Goal: Task Accomplishment & Management: Use online tool/utility

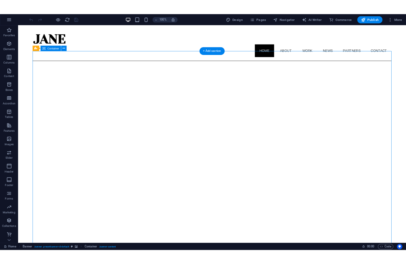
scroll to position [12, 0]
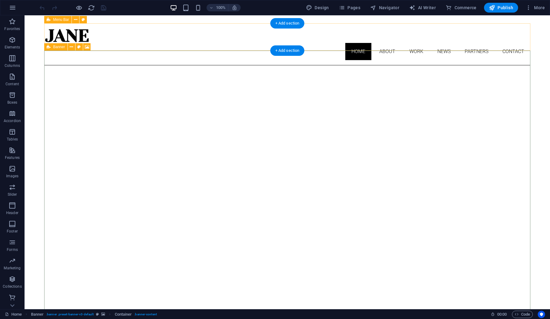
click at [59, 47] on span "Banner" at bounding box center [59, 47] width 12 height 4
select select "vh"
select select "banner"
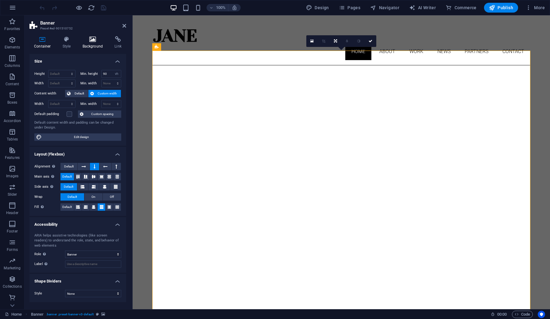
click at [96, 46] on h4 "Background" at bounding box center [94, 42] width 32 height 13
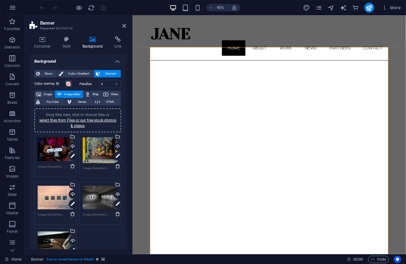
click at [47, 149] on div "Drag files here, click to choose files or select files from Files or our free s…" at bounding box center [55, 149] width 35 height 25
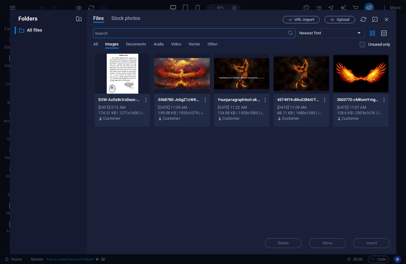
click at [121, 77] on div at bounding box center [122, 74] width 55 height 40
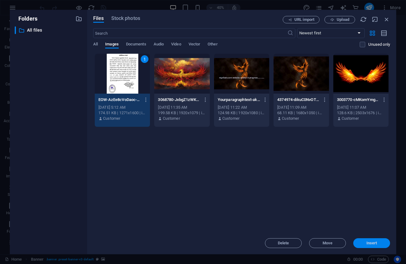
click at [364, 245] on span "Insert" at bounding box center [372, 243] width 32 height 4
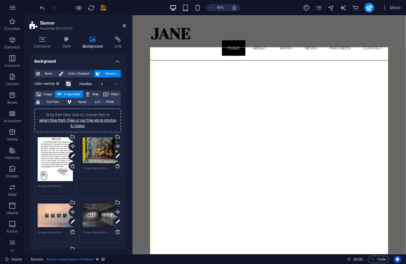
click at [103, 154] on div "Drag files here, click to choose files or select files from Files or our free s…" at bounding box center [100, 150] width 35 height 26
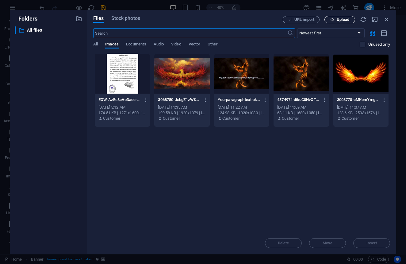
click at [338, 21] on span "Upload" at bounding box center [343, 20] width 13 height 4
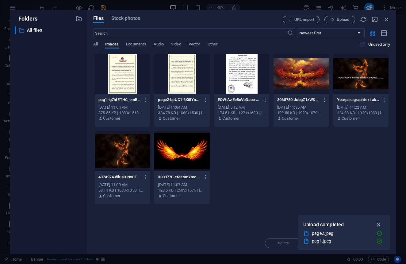
click at [380, 226] on icon "button" at bounding box center [379, 224] width 7 height 7
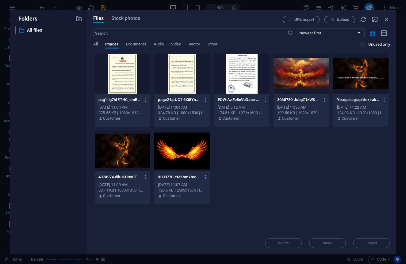
click at [107, 70] on div at bounding box center [122, 74] width 55 height 40
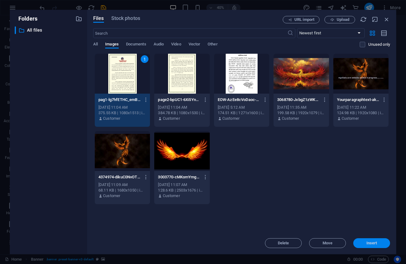
click at [365, 242] on span "Insert" at bounding box center [372, 243] width 32 height 4
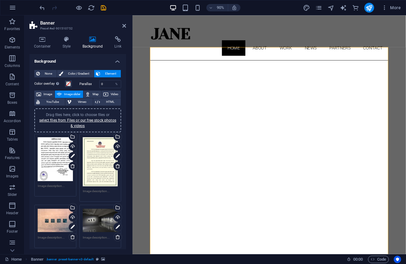
click at [53, 222] on div "Drag files here, click to choose files or select files from Files or our free s…" at bounding box center [55, 220] width 35 height 25
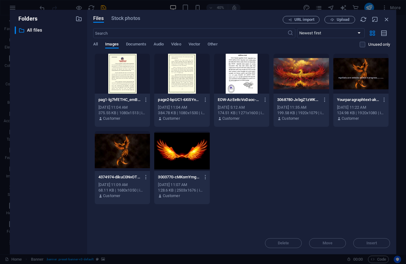
click at [180, 75] on div at bounding box center [181, 74] width 55 height 40
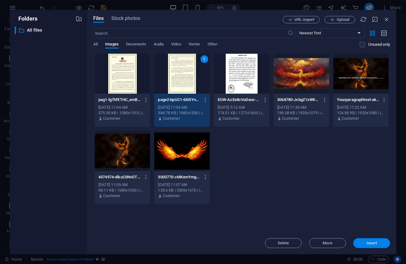
click at [369, 240] on button "Insert" at bounding box center [372, 243] width 37 height 10
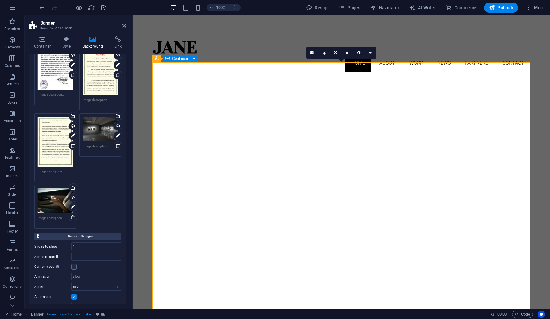
scroll to position [0, 0]
click at [96, 76] on div "Drag files here, click to choose files or select files from Files or our free s…" at bounding box center [100, 70] width 35 height 49
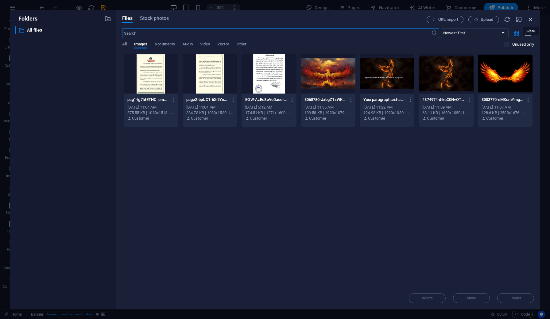
click at [529, 21] on icon "button" at bounding box center [530, 19] width 7 height 7
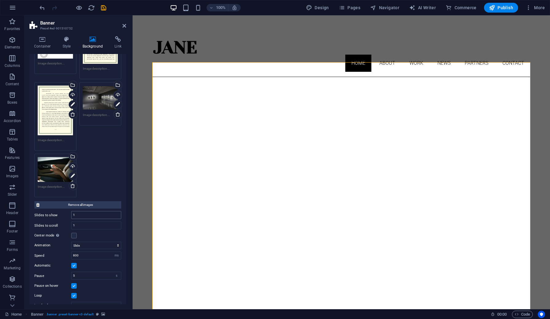
scroll to position [119, 0]
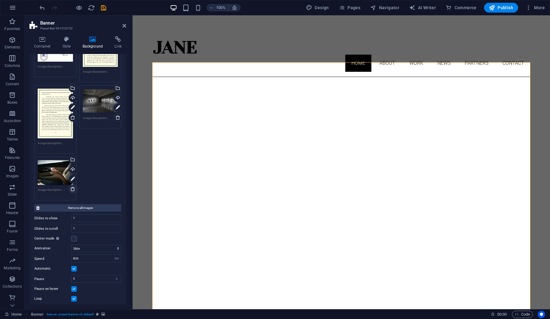
click at [71, 187] on icon at bounding box center [72, 189] width 5 height 5
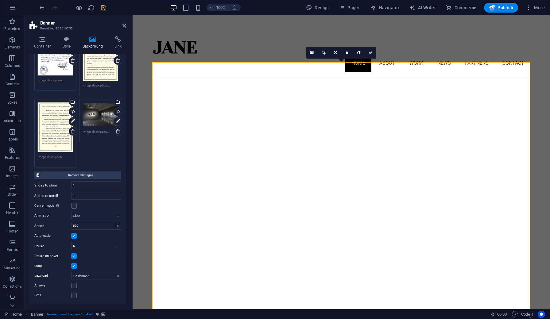
scroll to position [103, 0]
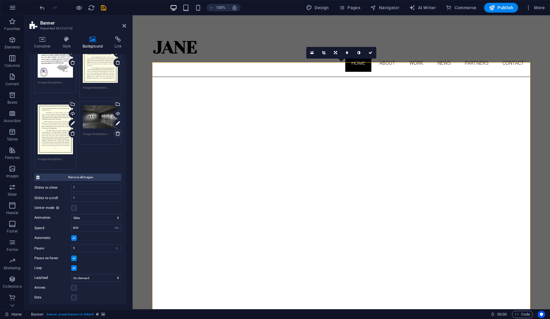
click at [117, 134] on icon at bounding box center [117, 133] width 5 height 5
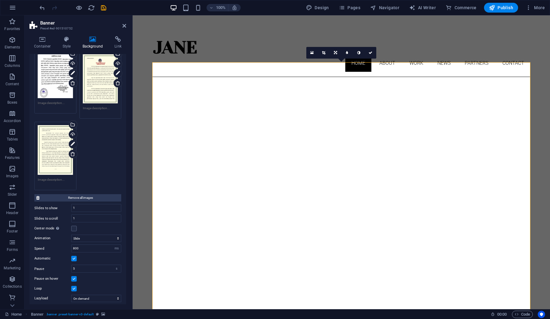
scroll to position [84, 0]
click at [74, 226] on label at bounding box center [74, 228] width 6 height 6
click at [0, 0] on input "Center mode Enables centered view with partial previous/next slide. Use with od…" at bounding box center [0, 0] width 0 height 0
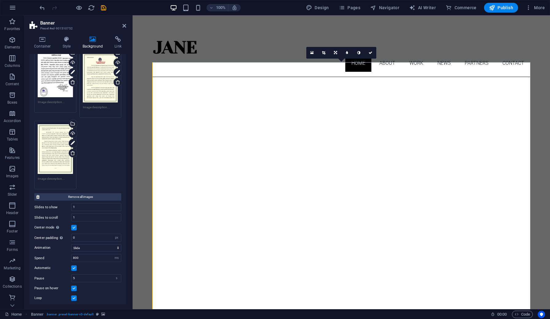
click at [75, 227] on label at bounding box center [74, 228] width 6 height 6
click at [0, 0] on input "Center mode Enables centered view with partial previous/next slide. Use with od…" at bounding box center [0, 0] width 0 height 0
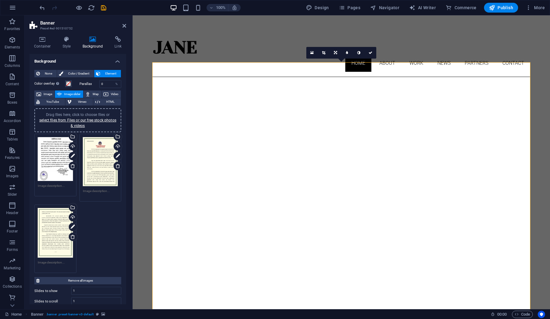
scroll to position [0, 0]
click at [335, 54] on icon at bounding box center [335, 53] width 3 height 4
click at [335, 66] on icon at bounding box center [336, 65] width 4 height 4
click at [336, 52] on icon at bounding box center [336, 53] width 4 height 4
click at [336, 41] on icon at bounding box center [336, 41] width 4 height 4
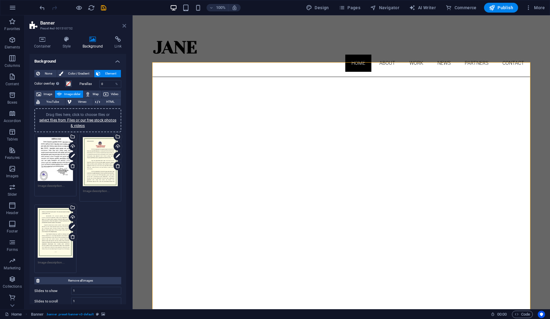
click at [122, 25] on icon at bounding box center [124, 25] width 4 height 5
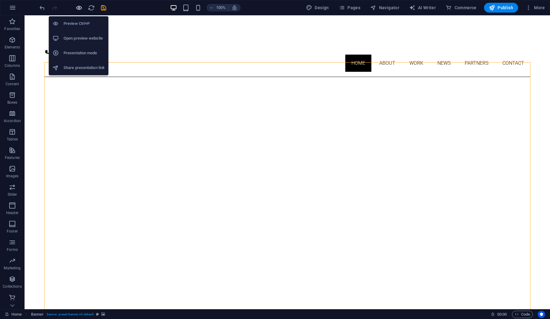
click at [82, 7] on icon "button" at bounding box center [78, 7] width 7 height 7
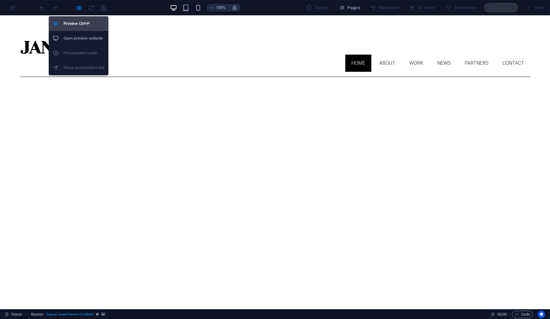
click at [81, 26] on h6 "Preview Ctrl+P" at bounding box center [84, 23] width 41 height 7
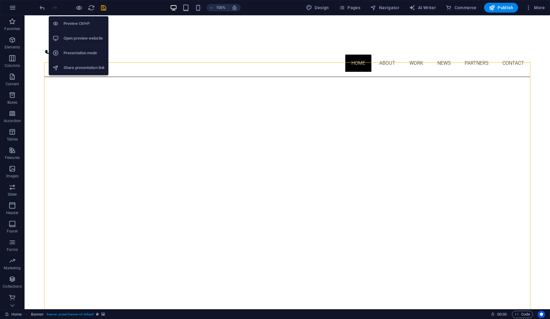
click at [80, 23] on h6 "Preview Ctrl+P" at bounding box center [84, 23] width 41 height 7
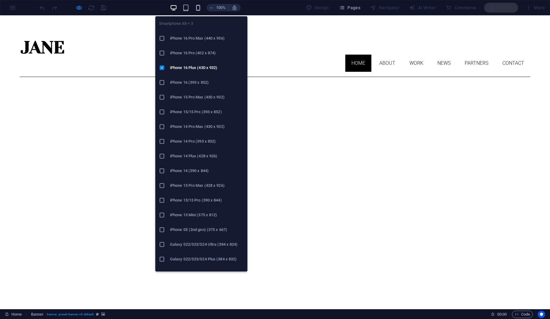
click at [196, 9] on icon "button" at bounding box center [198, 7] width 7 height 7
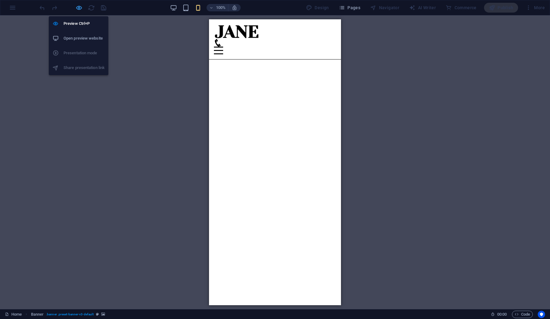
click at [78, 8] on icon "button" at bounding box center [78, 7] width 7 height 7
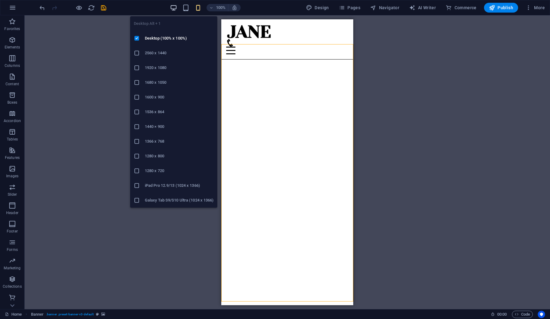
click at [176, 7] on icon "button" at bounding box center [173, 7] width 7 height 7
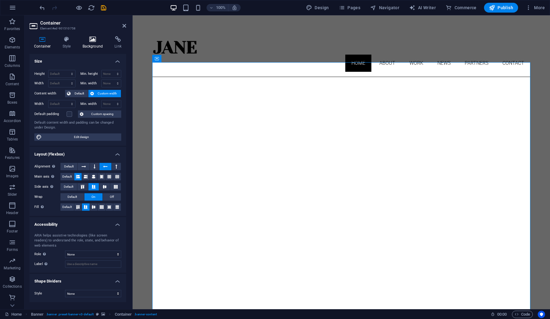
click at [93, 39] on icon at bounding box center [93, 39] width 30 height 6
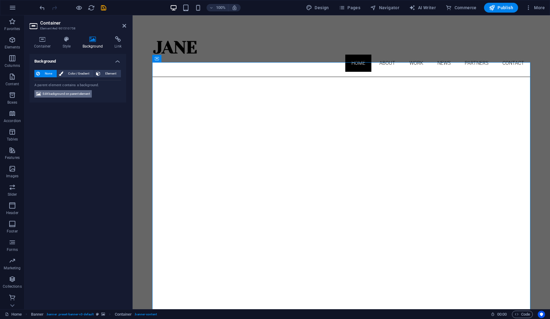
click at [57, 93] on span "Edit background on parent element" at bounding box center [66, 93] width 47 height 7
select select "ms"
select select "s"
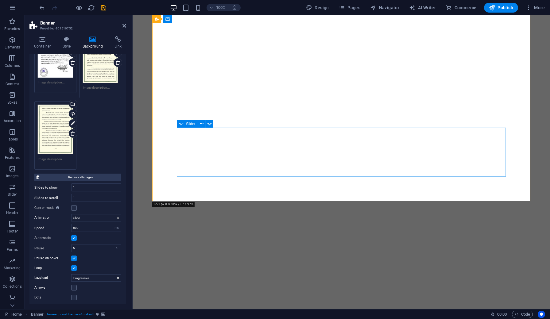
scroll to position [115, 0]
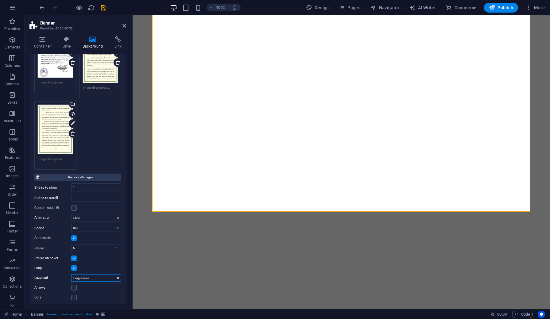
select select "ondemand"
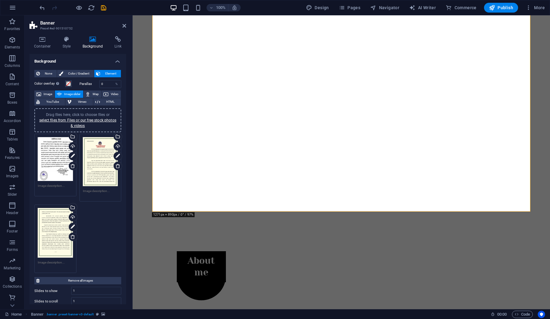
scroll to position [0, 0]
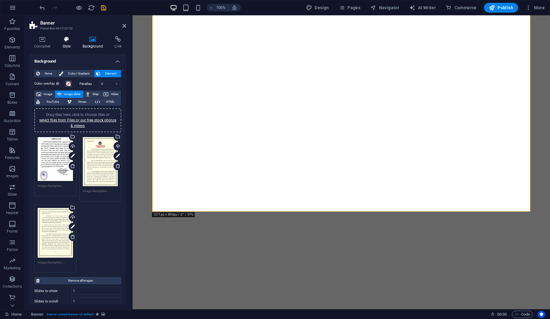
click at [69, 44] on h4 "Style" at bounding box center [68, 42] width 20 height 13
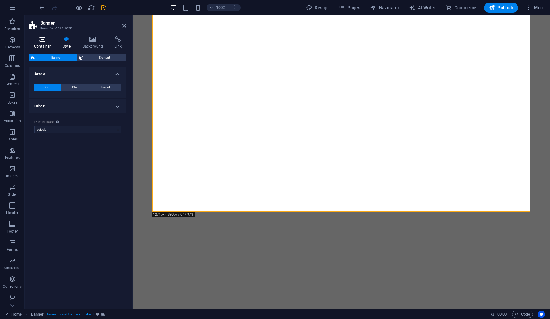
click at [34, 43] on h4 "Container" at bounding box center [43, 42] width 29 height 13
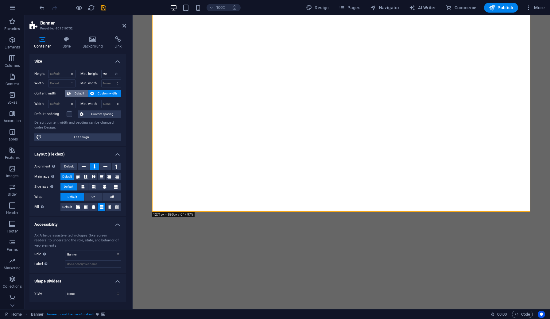
click at [79, 91] on span "Default" at bounding box center [79, 93] width 14 height 7
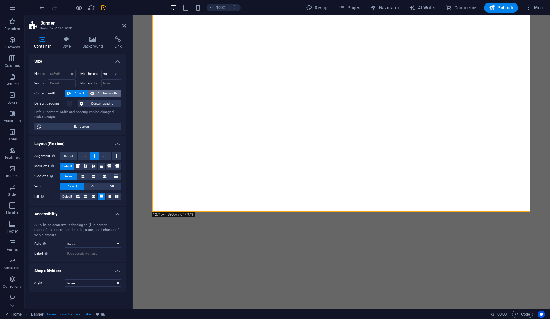
click at [104, 93] on span "Custom width" at bounding box center [108, 93] width 24 height 7
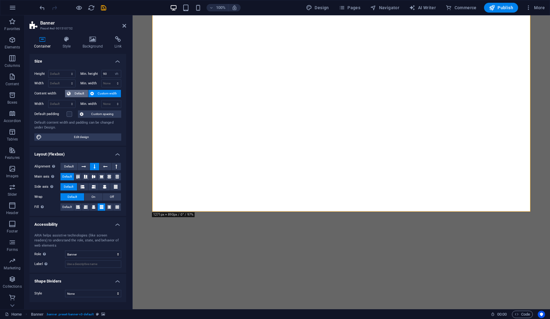
click at [77, 95] on span "Default" at bounding box center [79, 93] width 14 height 7
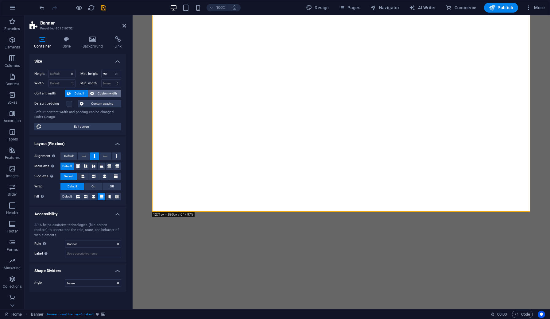
click at [99, 95] on span "Custom width" at bounding box center [108, 93] width 24 height 7
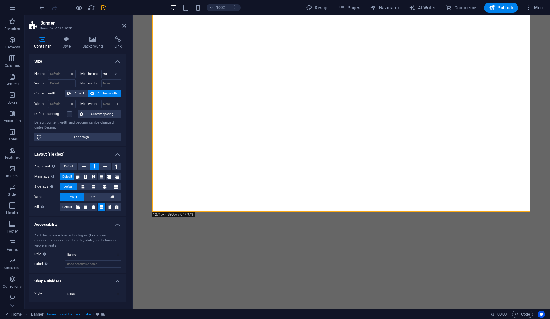
click at [58, 300] on div "Style None Triangle Square Diagonal Polygon 1 Polygon 2 Zigzag Multiple Zigzags…" at bounding box center [77, 293] width 97 height 17
click at [64, 40] on icon at bounding box center [66, 39] width 17 height 6
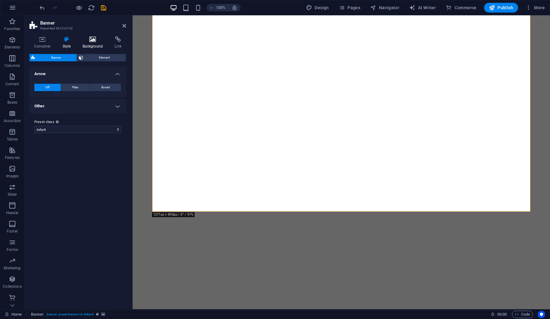
click at [92, 38] on icon at bounding box center [93, 39] width 30 height 6
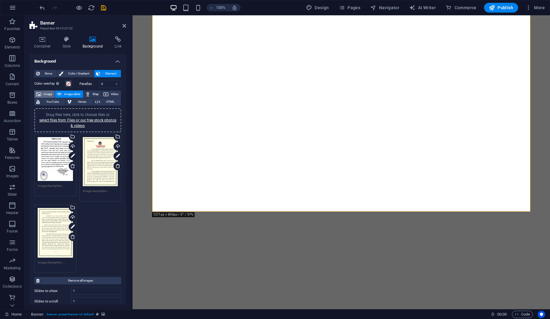
click at [48, 92] on span "Image" at bounding box center [48, 94] width 10 height 7
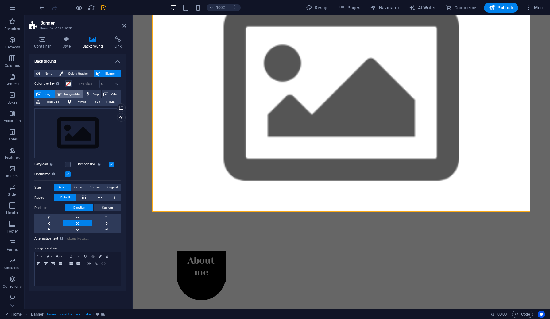
click at [64, 93] on span "Image slider" at bounding box center [72, 94] width 17 height 7
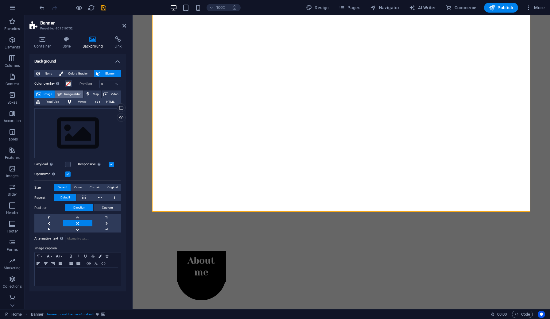
select select "ms"
select select "s"
select select "progressive"
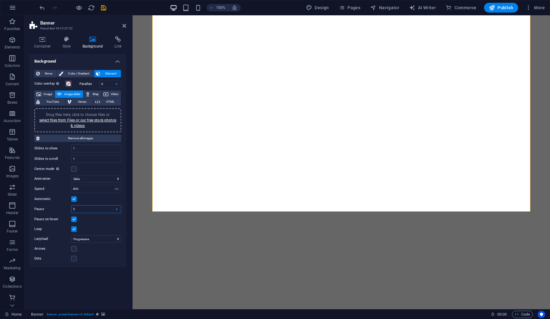
click at [108, 211] on input "5" at bounding box center [96, 209] width 49 height 7
drag, startPoint x: 108, startPoint y: 211, endPoint x: 67, endPoint y: 209, distance: 40.6
click at [67, 209] on div "Pause 5 s ms" at bounding box center [77, 209] width 87 height 8
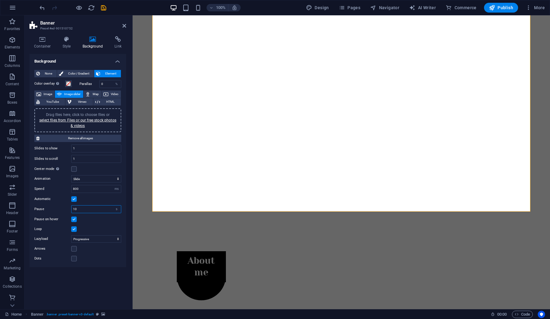
type input "10"
click at [79, 280] on div "Background None Color / Gradient Element Stretch background to full-width Color…" at bounding box center [77, 179] width 97 height 250
click at [81, 122] on link "select files from Files or our free stock photos & videos" at bounding box center [77, 123] width 77 height 10
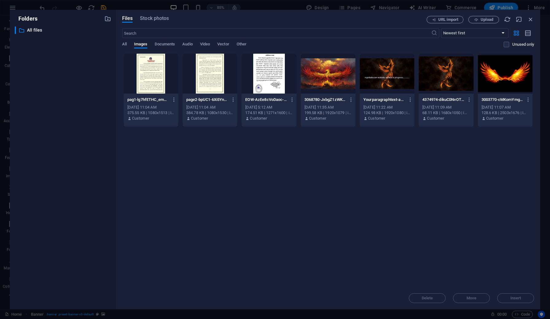
click at [258, 82] on div at bounding box center [269, 74] width 55 height 40
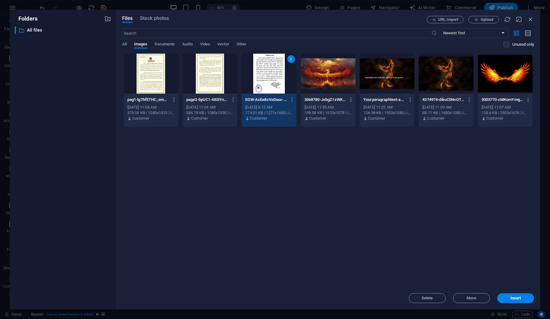
click at [215, 83] on div at bounding box center [210, 74] width 55 height 40
click at [228, 80] on div "2" at bounding box center [210, 74] width 55 height 40
click at [166, 77] on div at bounding box center [151, 74] width 55 height 40
click at [216, 83] on div at bounding box center [210, 74] width 55 height 40
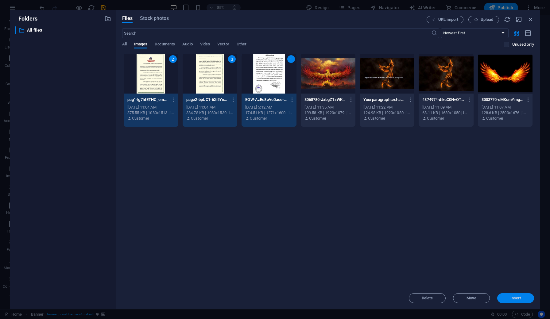
click at [519, 302] on button "Insert" at bounding box center [515, 298] width 37 height 10
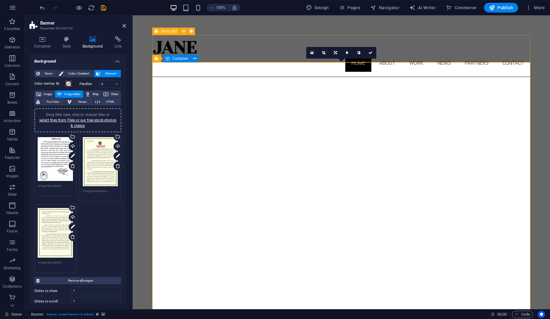
click at [180, 59] on span "Container" at bounding box center [180, 59] width 16 height 4
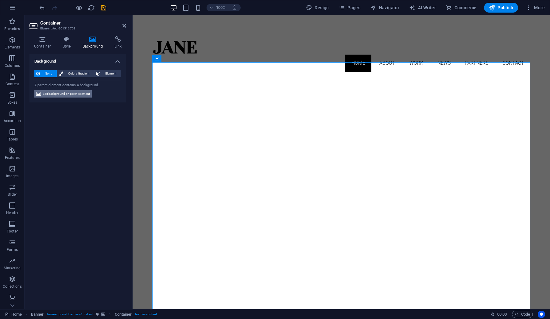
click at [75, 93] on span "Edit background on parent element" at bounding box center [66, 93] width 47 height 7
select select "ms"
select select "s"
select select "progressive"
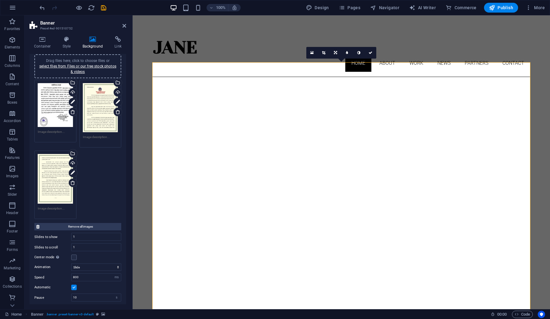
scroll to position [58, 0]
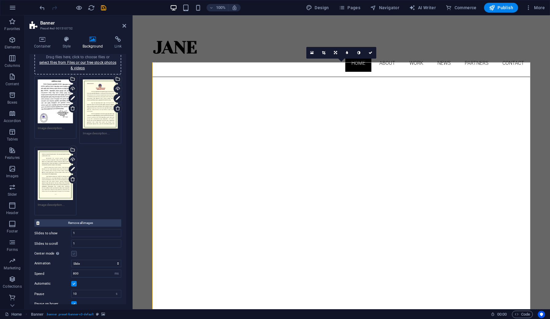
click at [76, 253] on label at bounding box center [74, 254] width 6 height 6
click at [0, 0] on input "Center mode Enables centered view with partial previous/next slide. Use with od…" at bounding box center [0, 0] width 0 height 0
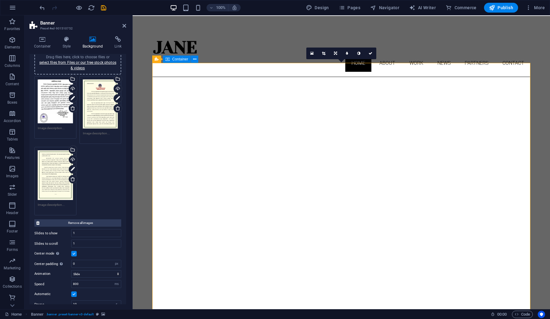
scroll to position [0, 0]
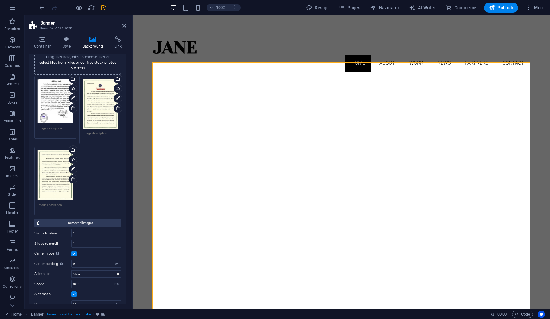
click at [75, 253] on label at bounding box center [74, 254] width 6 height 6
click at [0, 0] on input "Center mode Enables centered view with partial previous/next slide. Use with od…" at bounding box center [0, 0] width 0 height 0
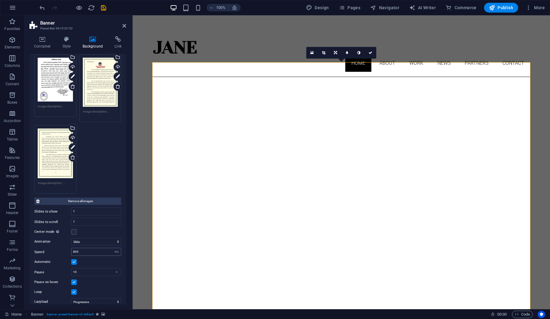
scroll to position [80, 0]
select select "slide"
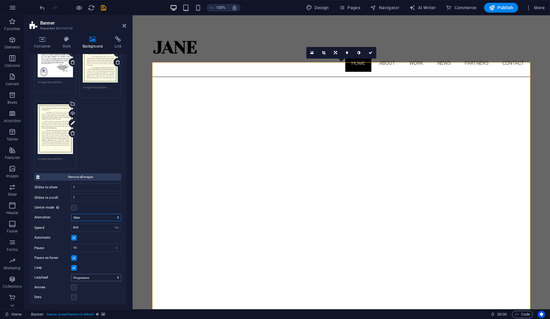
scroll to position [103, 0]
select select "ondemand"
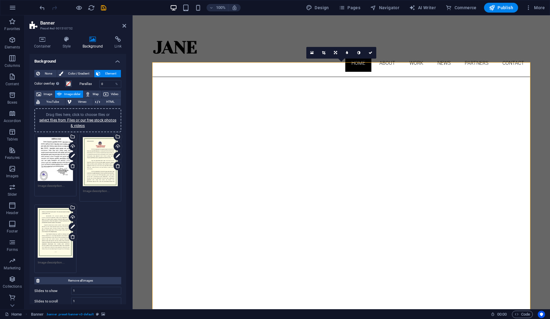
scroll to position [0, 0]
click at [74, 234] on icon at bounding box center [72, 236] width 5 height 5
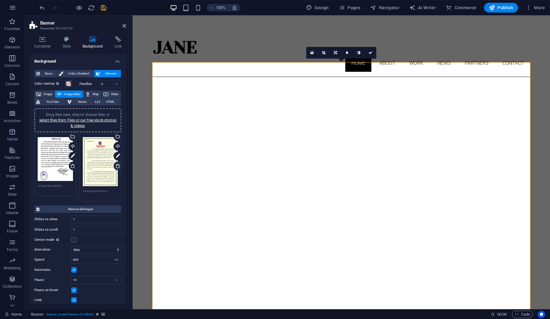
click at [117, 165] on icon at bounding box center [117, 166] width 5 height 5
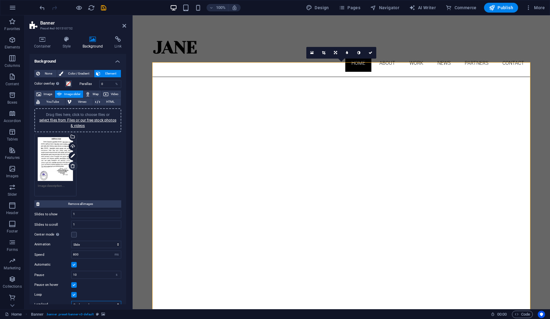
click at [72, 166] on icon at bounding box center [72, 166] width 5 height 5
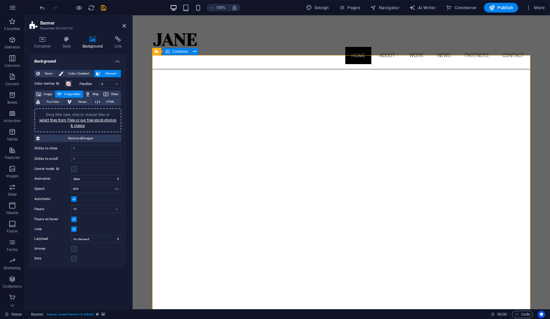
scroll to position [8, 0]
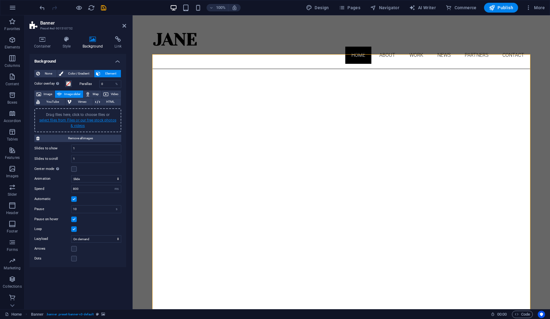
click at [86, 119] on link "select files from Files or our free stock photos & videos" at bounding box center [77, 123] width 77 height 10
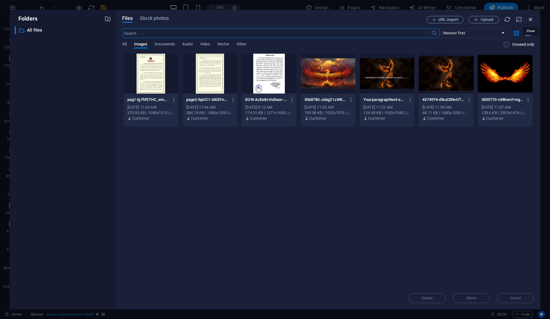
click at [531, 19] on icon "button" at bounding box center [530, 19] width 7 height 7
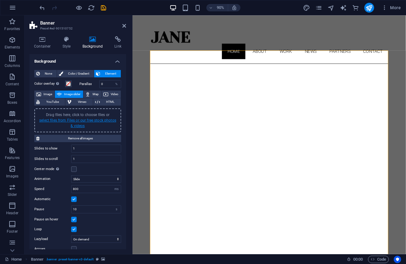
click at [98, 121] on link "select files from Files or our free stock photos & videos" at bounding box center [77, 123] width 77 height 10
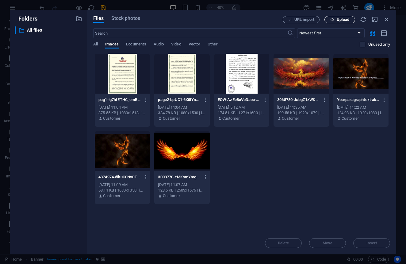
click at [342, 19] on span "Upload" at bounding box center [343, 20] width 13 height 4
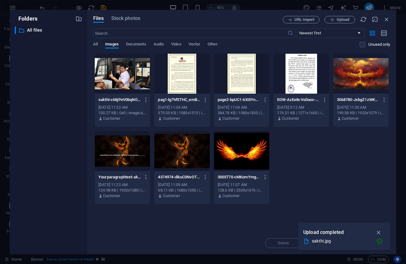
click at [110, 67] on div at bounding box center [122, 74] width 55 height 40
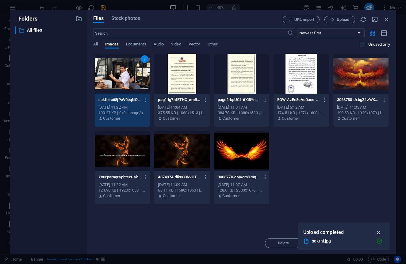
click at [377, 232] on icon "button" at bounding box center [379, 232] width 7 height 7
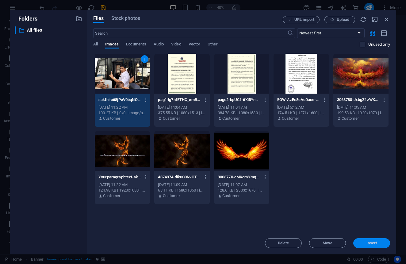
click at [378, 245] on span "Insert" at bounding box center [372, 243] width 32 height 4
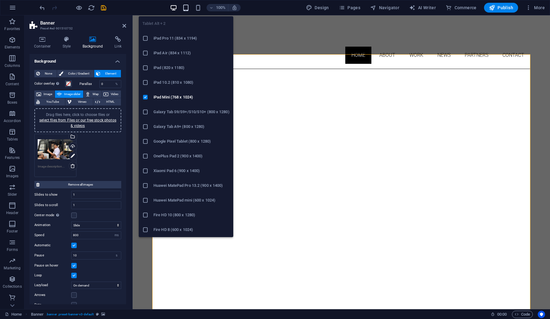
click at [186, 10] on icon "button" at bounding box center [185, 7] width 7 height 7
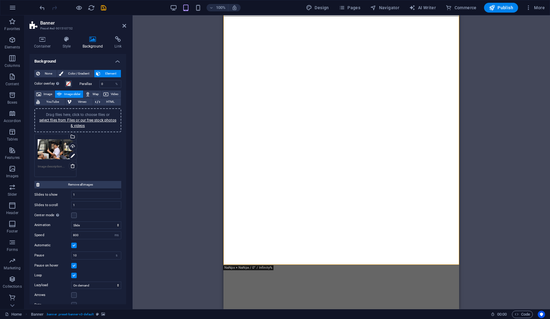
scroll to position [40, 0]
click at [195, 8] on div "100%" at bounding box center [205, 8] width 71 height 10
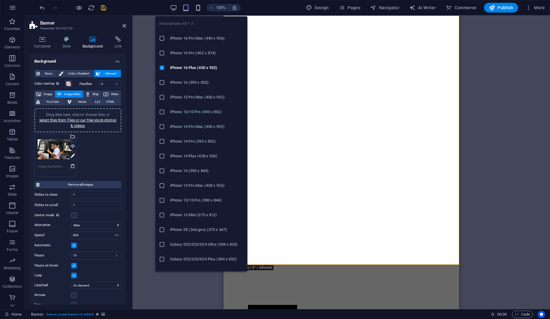
click at [199, 7] on icon "button" at bounding box center [198, 7] width 7 height 7
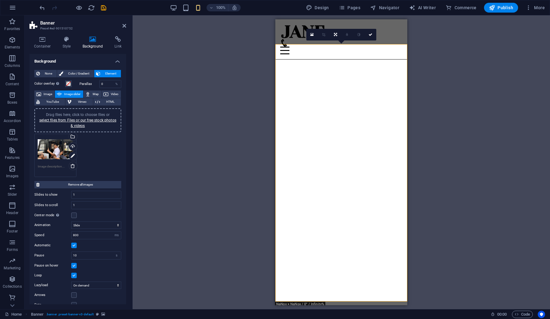
scroll to position [0, 0]
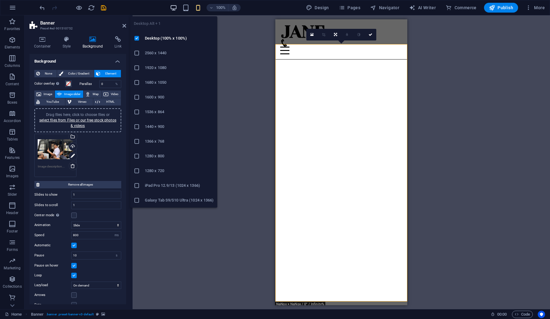
click at [175, 8] on icon "button" at bounding box center [173, 7] width 7 height 7
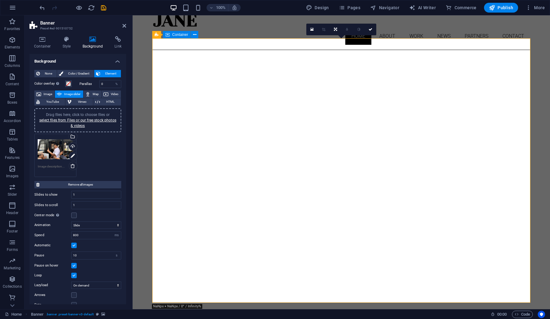
scroll to position [23, 0]
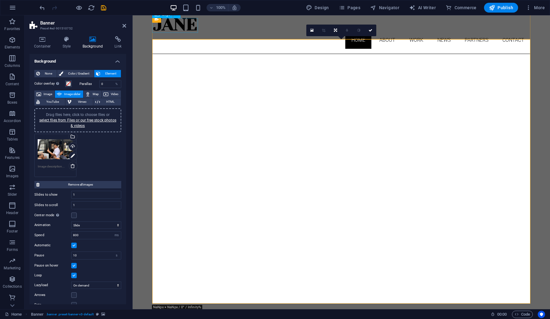
click at [188, 26] on div at bounding box center [341, 24] width 378 height 15
select select "px"
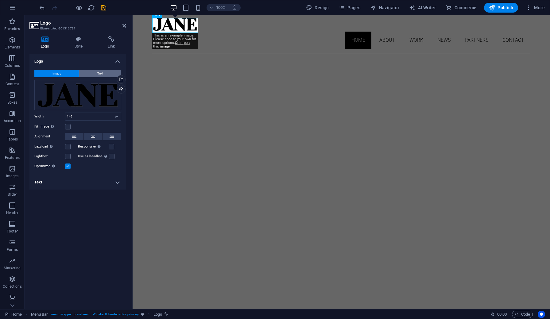
click at [109, 72] on button "Text" at bounding box center [100, 73] width 42 height 7
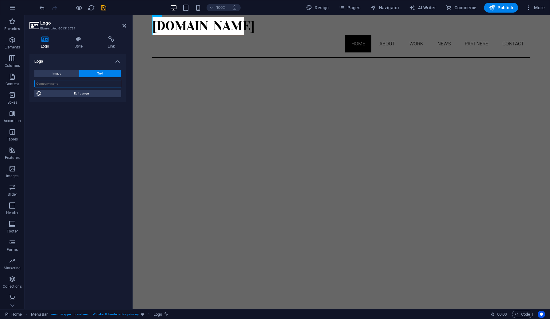
click at [97, 81] on input "text" at bounding box center [77, 83] width 87 height 7
click at [268, 35] on nav "Home About Work News Partners Contact" at bounding box center [341, 43] width 378 height 17
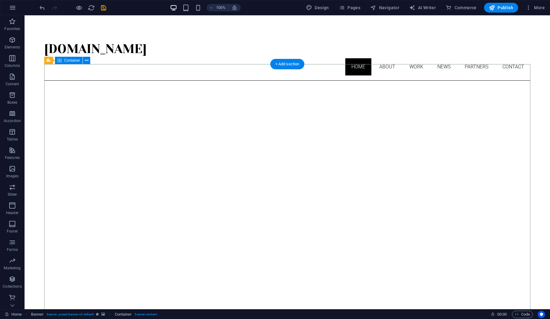
scroll to position [0, 0]
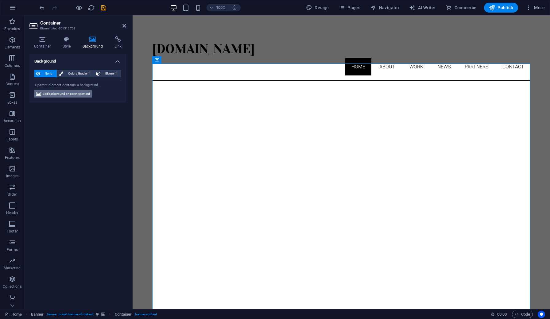
click at [71, 95] on span "Edit background on parent element" at bounding box center [66, 93] width 47 height 7
select select "ms"
select select "s"
select select "ondemand"
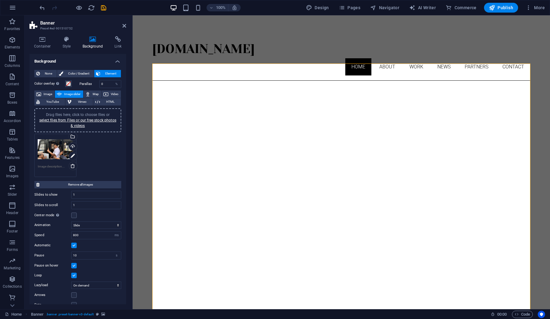
click at [103, 167] on div "Drag files here, click to choose files or select files from Files or our free s…" at bounding box center [78, 155] width 90 height 46
click at [87, 122] on div "Drag files here, click to choose files or select files from Files or our free s…" at bounding box center [77, 120] width 79 height 17
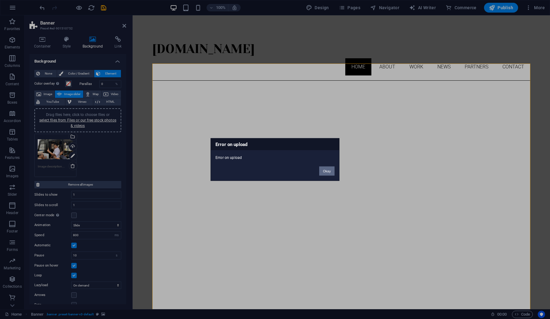
click at [325, 172] on button "Okay" at bounding box center [326, 171] width 15 height 9
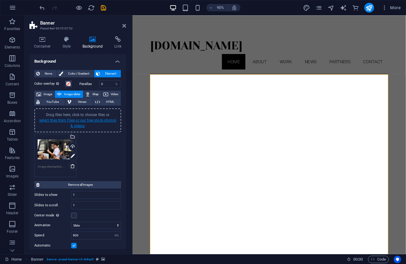
click at [75, 126] on link "select files from Files or our free stock photos & videos" at bounding box center [77, 123] width 77 height 10
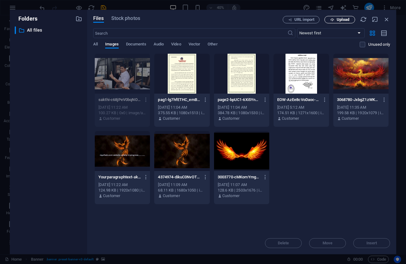
click at [339, 19] on span "Upload" at bounding box center [343, 20] width 13 height 4
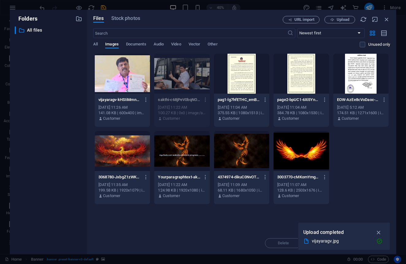
click at [122, 74] on div at bounding box center [122, 74] width 55 height 40
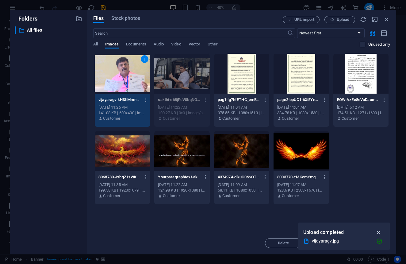
click at [380, 232] on icon "button" at bounding box center [379, 232] width 7 height 7
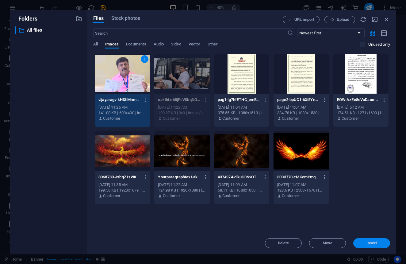
click at [379, 244] on span "Insert" at bounding box center [372, 243] width 32 height 4
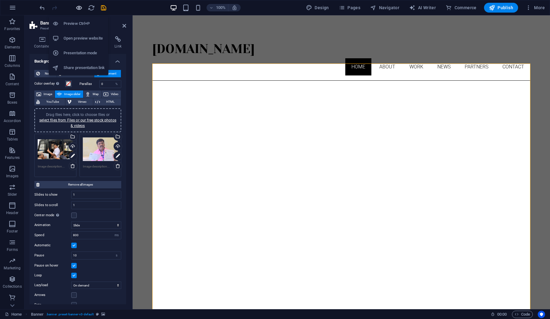
click at [81, 10] on icon "button" at bounding box center [78, 7] width 7 height 7
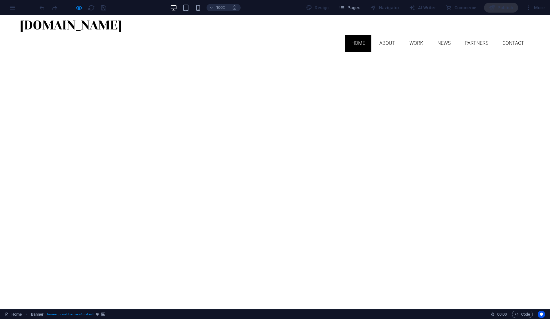
scroll to position [21, 0]
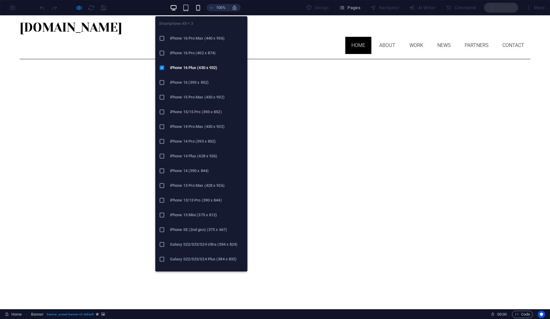
click at [200, 7] on icon "button" at bounding box center [198, 7] width 7 height 7
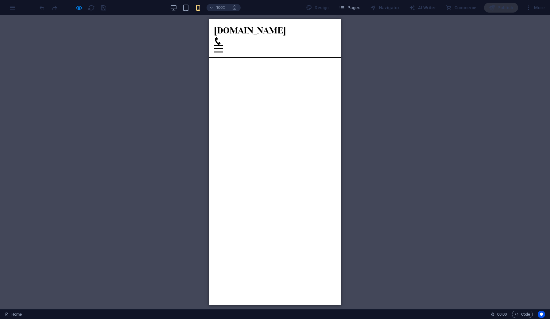
scroll to position [0, 0]
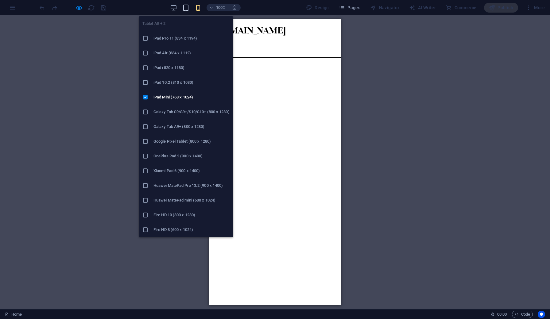
click at [188, 9] on icon "button" at bounding box center [185, 7] width 7 height 7
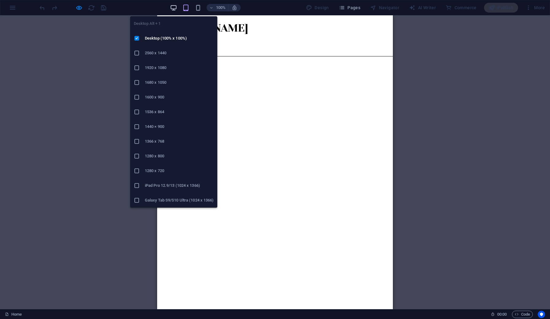
click at [173, 10] on icon "button" at bounding box center [173, 7] width 7 height 7
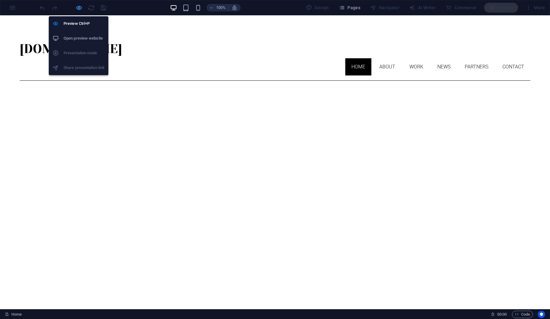
click at [79, 8] on icon "button" at bounding box center [78, 7] width 7 height 7
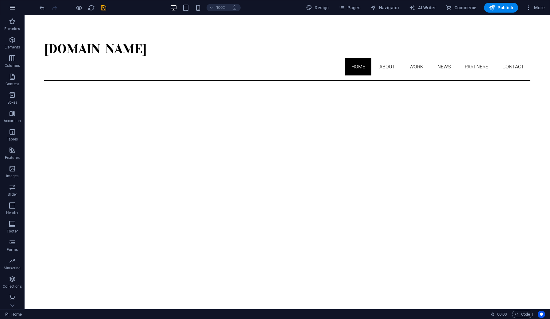
click at [13, 6] on icon "button" at bounding box center [12, 7] width 7 height 7
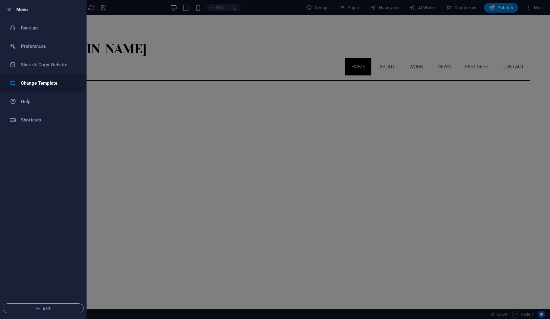
click at [43, 80] on h6 "Change Template" at bounding box center [49, 82] width 57 height 7
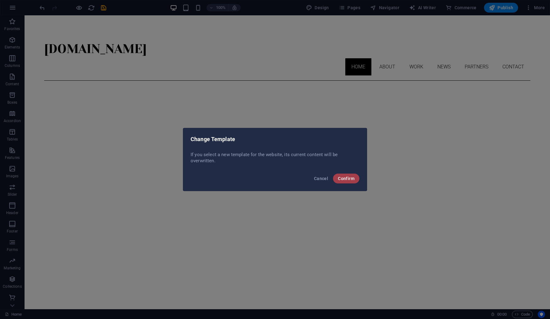
click at [339, 178] on span "Confirm" at bounding box center [346, 178] width 17 height 5
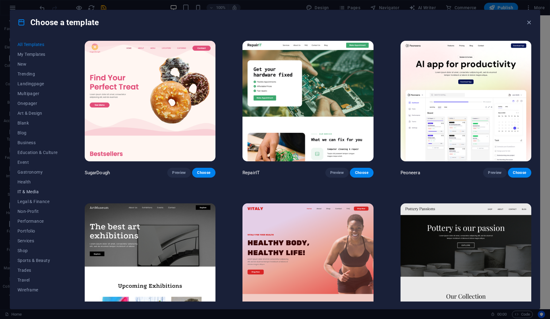
click at [34, 191] on span "IT & Media" at bounding box center [37, 191] width 40 height 5
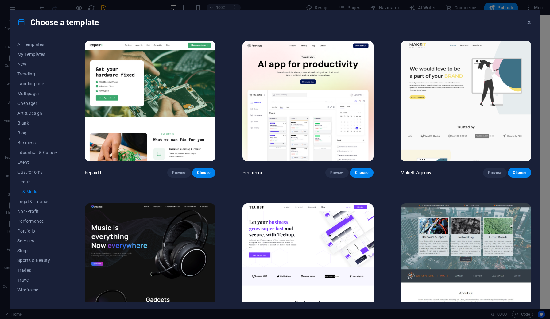
click at [144, 100] on img at bounding box center [150, 101] width 131 height 121
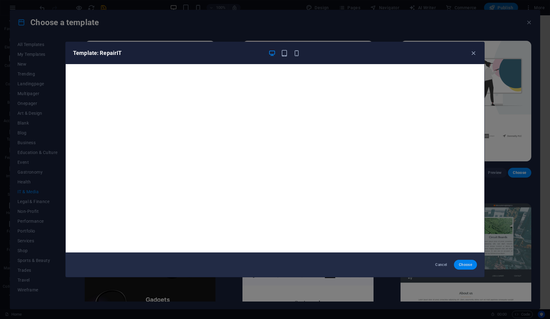
click at [462, 264] on span "Choose" at bounding box center [465, 264] width 13 height 5
